Goal: Check status

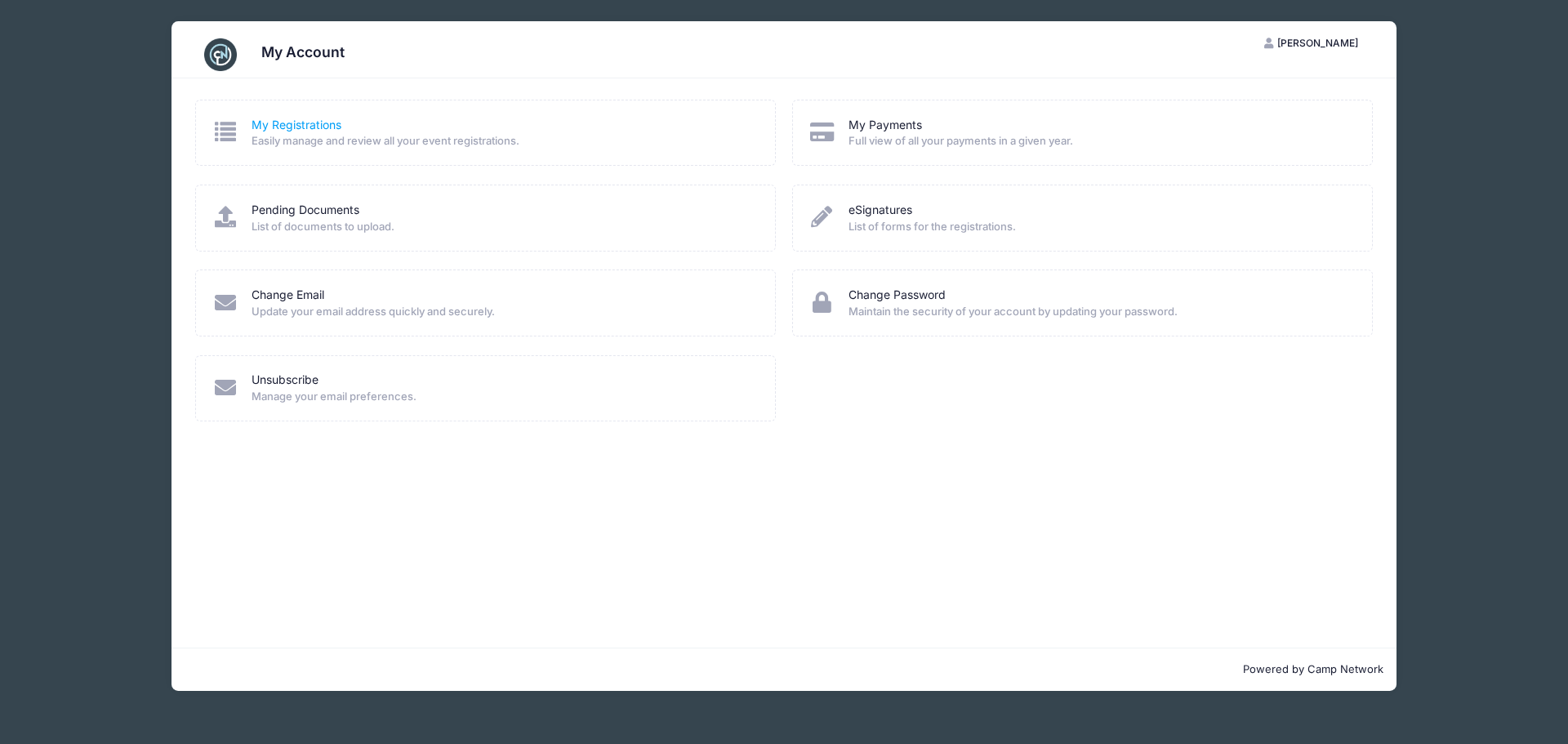
click at [290, 128] on link "My Registrations" at bounding box center [296, 125] width 90 height 17
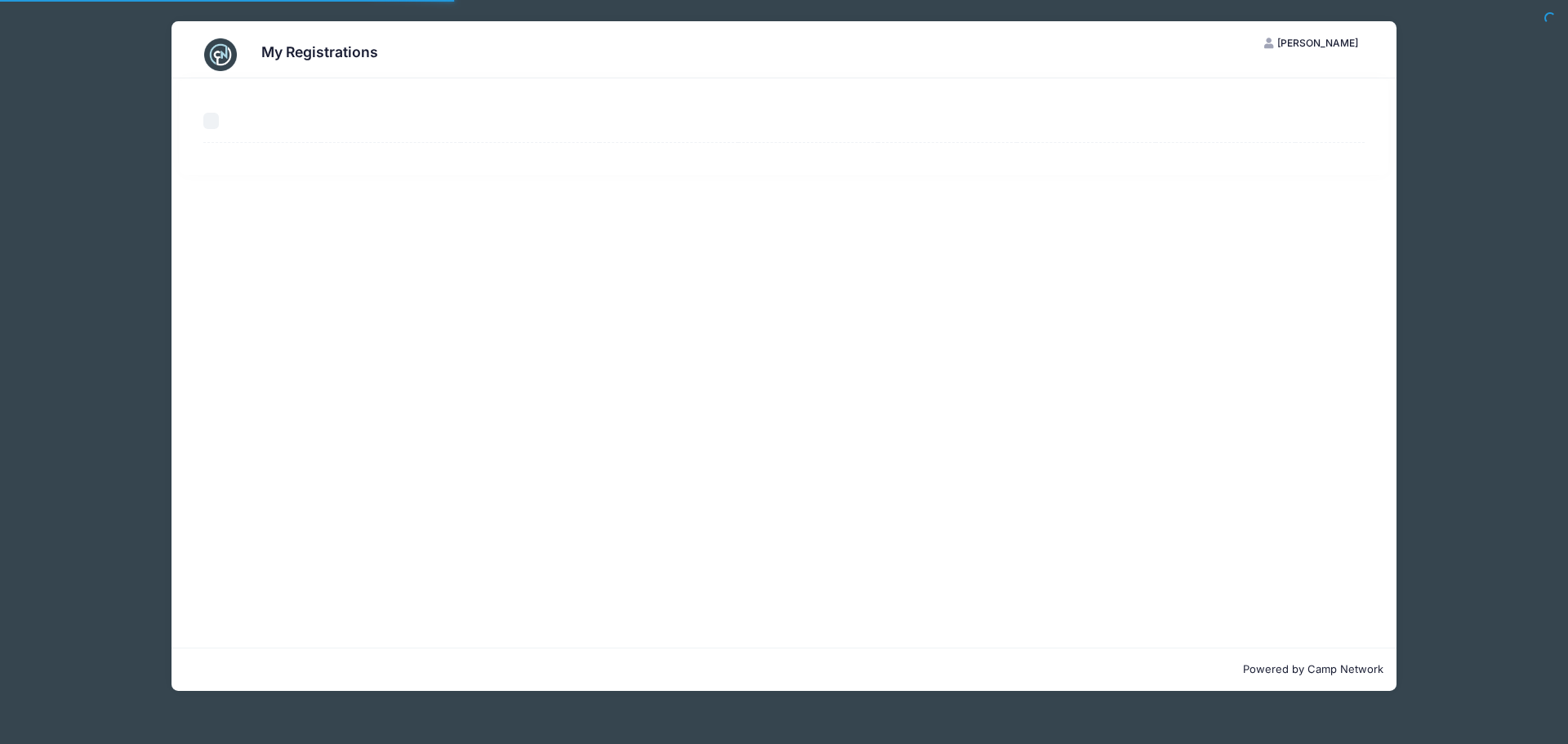
select select "50"
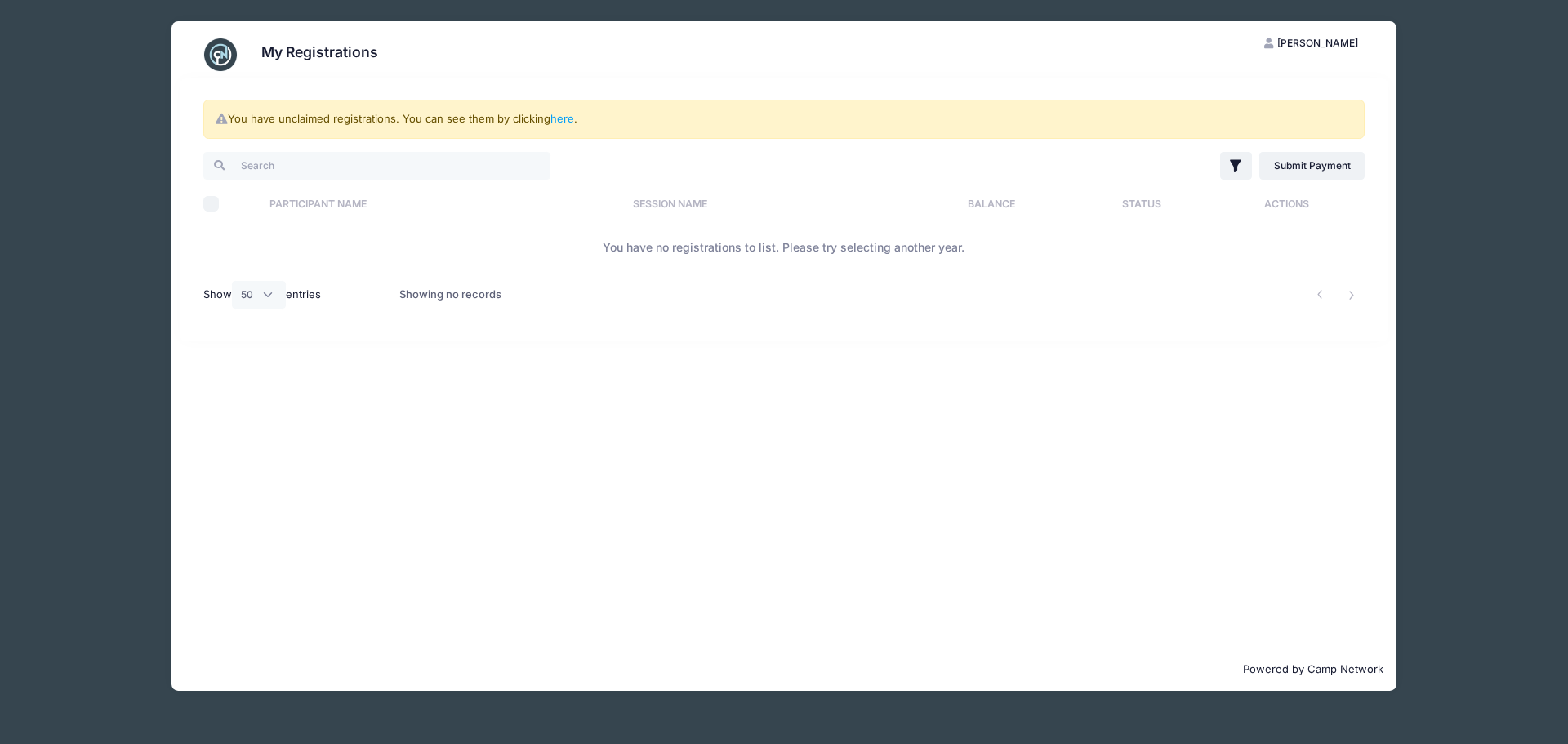
click at [302, 205] on th "Participant Name" at bounding box center [443, 204] width 363 height 44
